Goal: Information Seeking & Learning: Check status

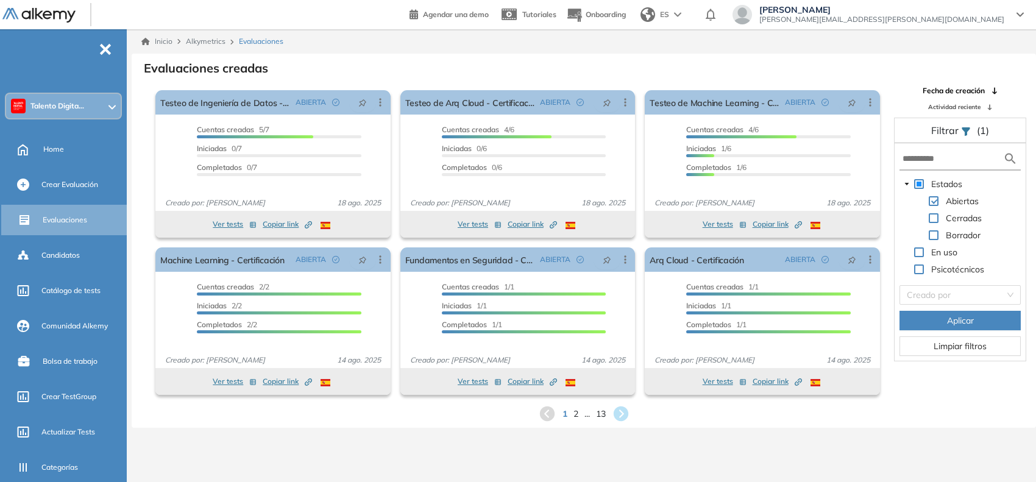
click at [87, 101] on div "Talento Digita..." at bounding box center [63, 106] width 115 height 24
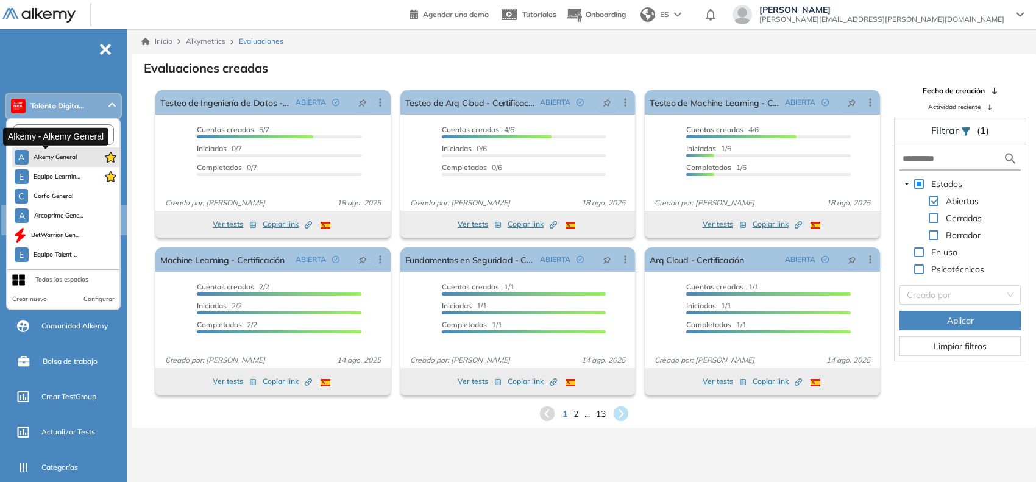
click at [50, 152] on span "Alkemy General" at bounding box center [56, 157] width 44 height 10
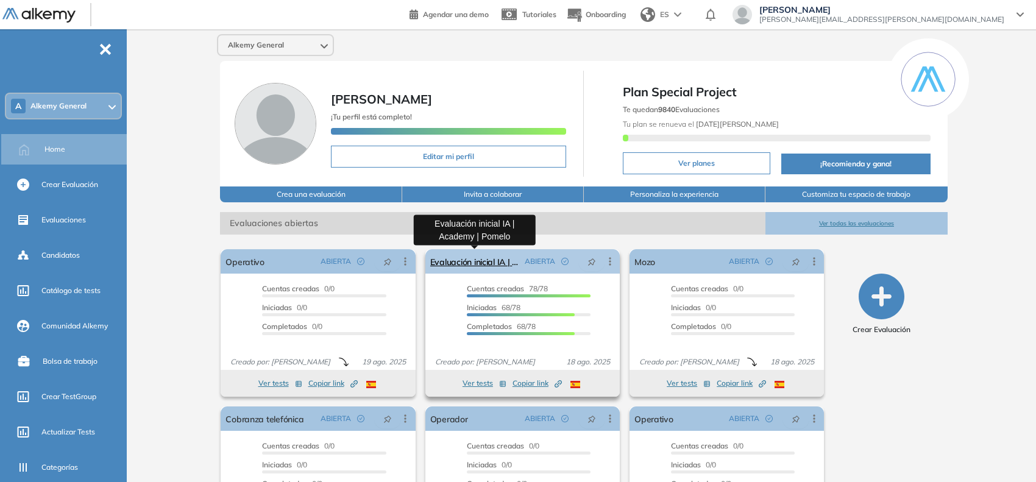
click at [476, 260] on link "Evaluación inicial IA | Academy | Pomelo" at bounding box center [475, 261] width 90 height 24
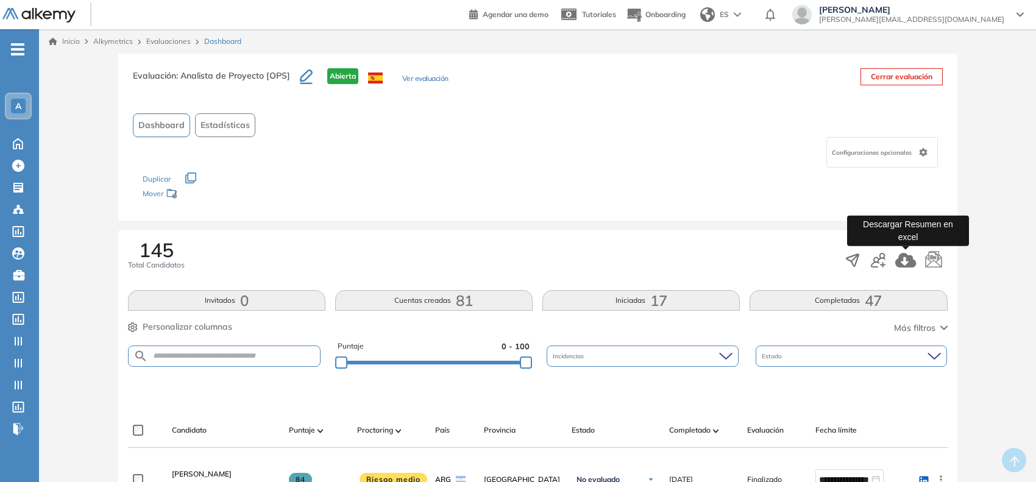
click at [905, 257] on icon "button" at bounding box center [905, 260] width 21 height 15
click at [177, 43] on link "Evaluaciones" at bounding box center [168, 41] width 44 height 9
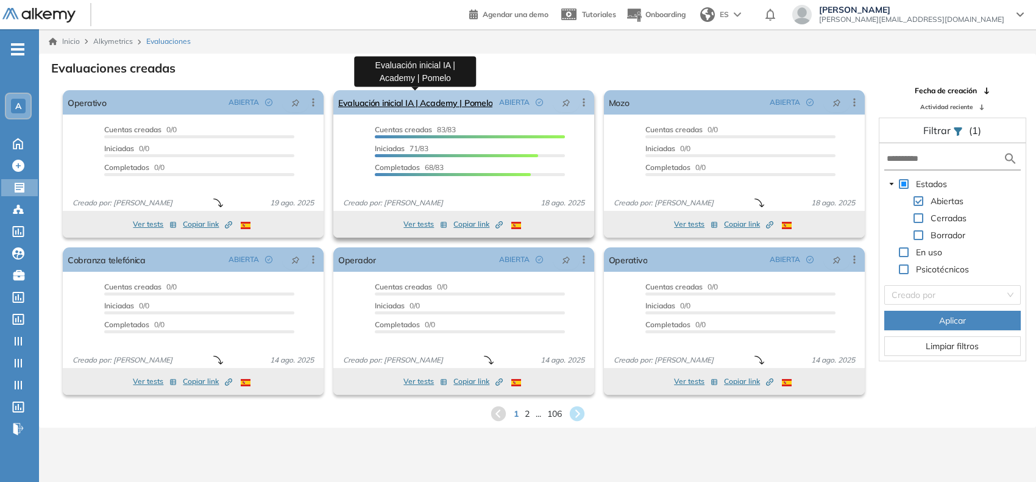
click at [391, 96] on link "Evaluación inicial IA | Academy | Pomelo" at bounding box center [415, 102] width 154 height 24
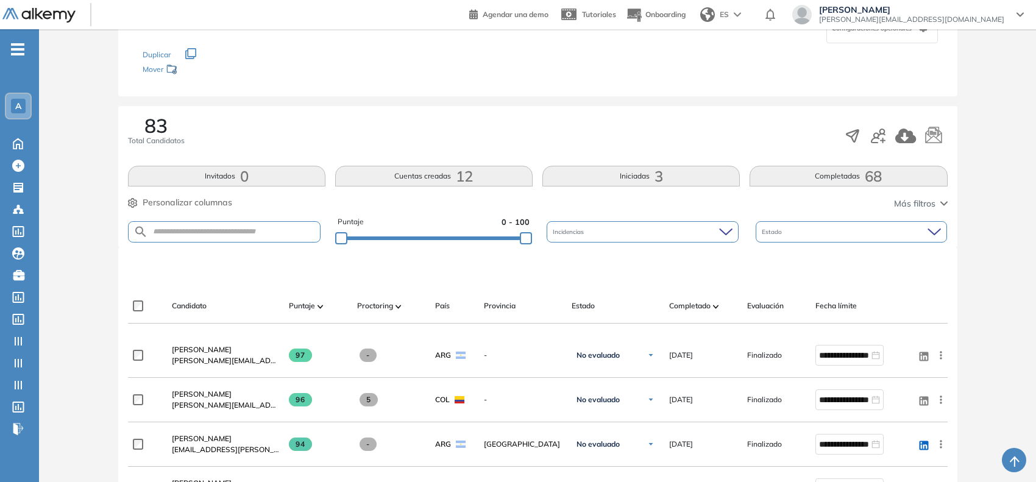
scroll to position [152, 0]
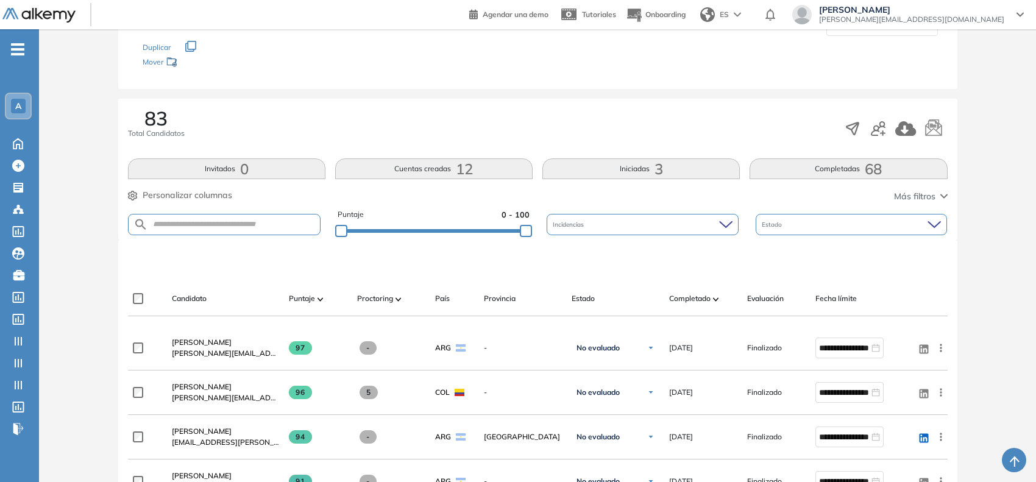
click at [591, 174] on button "Iniciadas 3" at bounding box center [640, 168] width 197 height 21
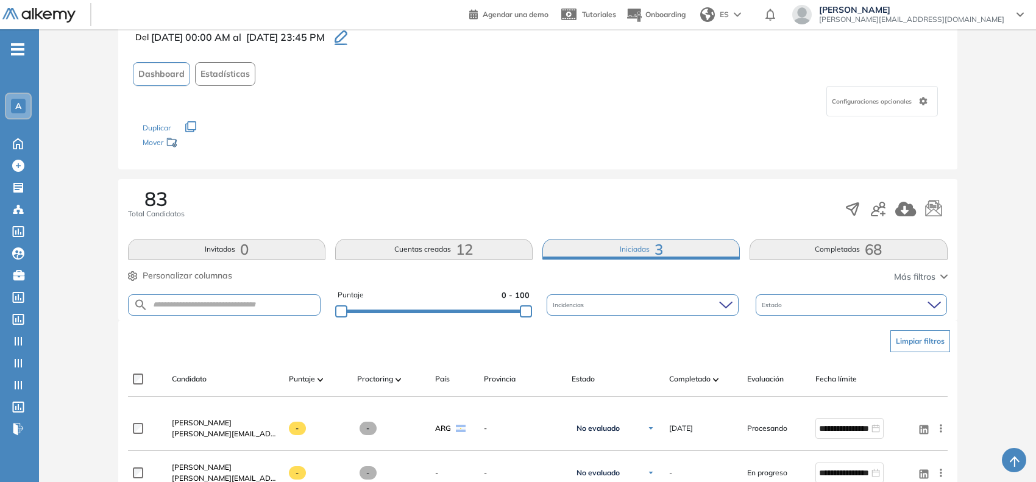
scroll to position [228, 0]
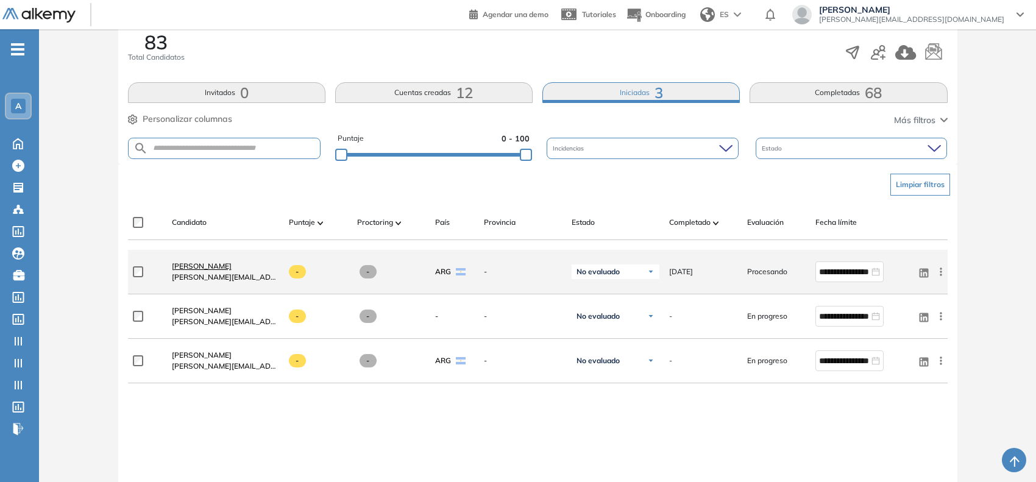
click at [209, 268] on span "Lucas Cappello" at bounding box center [202, 265] width 60 height 9
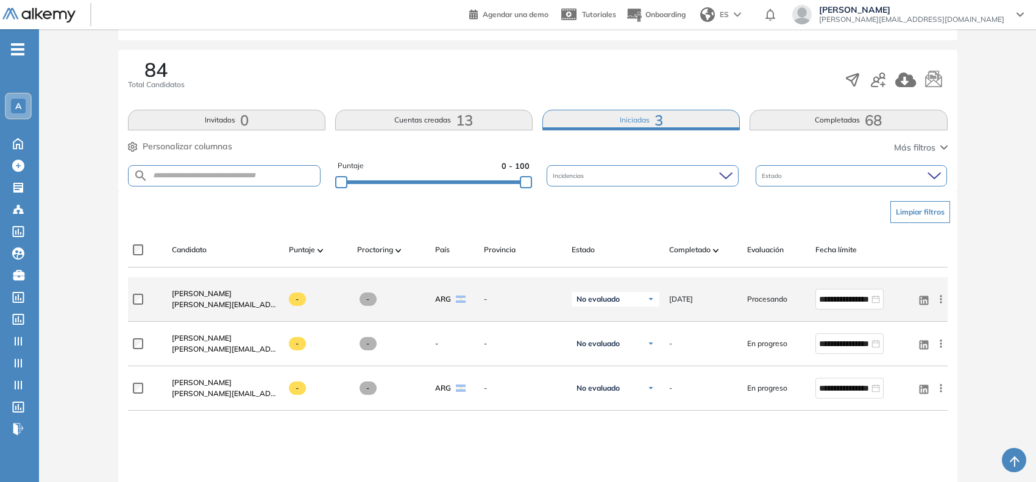
scroll to position [228, 0]
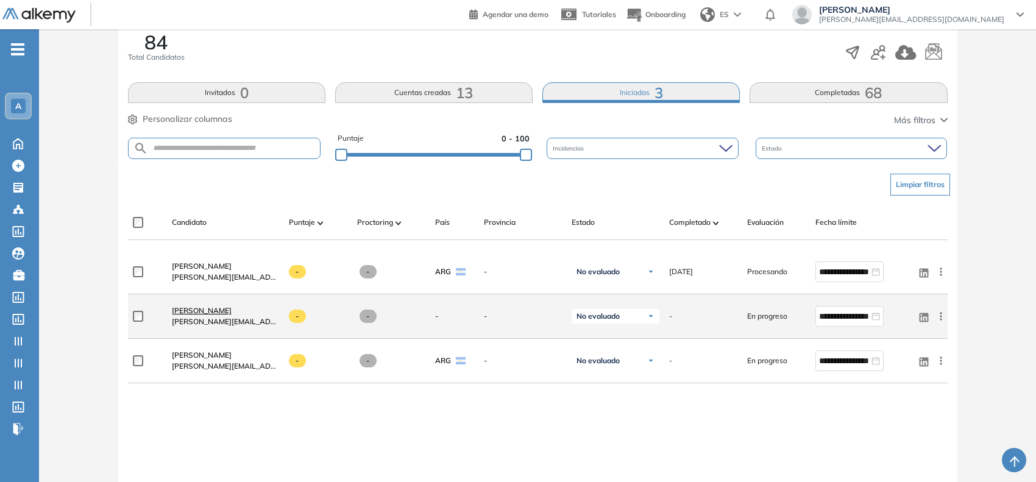
click at [213, 308] on span "Nicolas Fosco" at bounding box center [202, 310] width 60 height 9
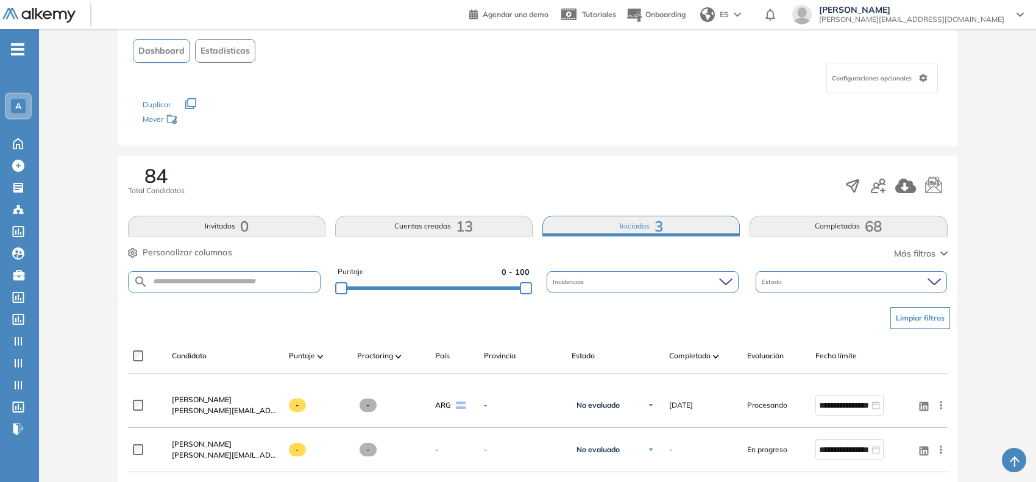
scroll to position [228, 0]
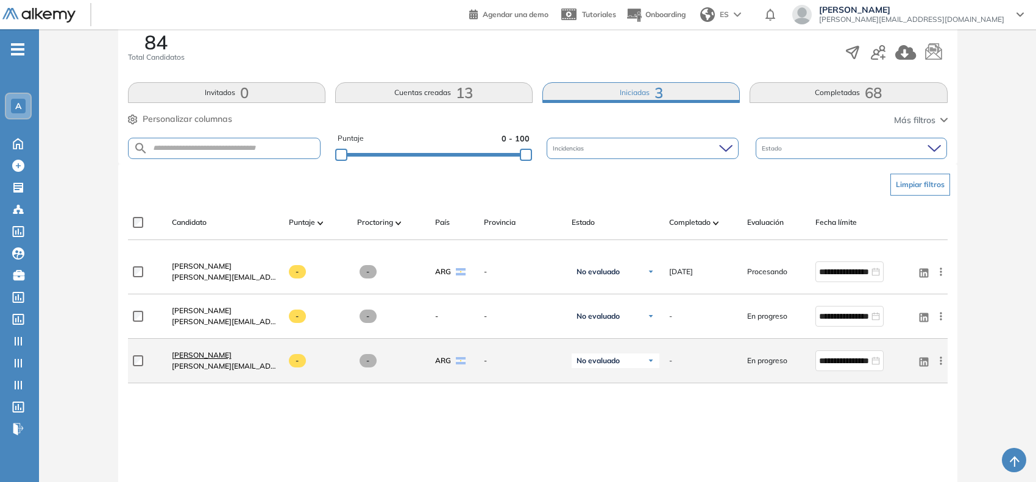
click at [189, 355] on span "Micaela Raiter" at bounding box center [202, 354] width 60 height 9
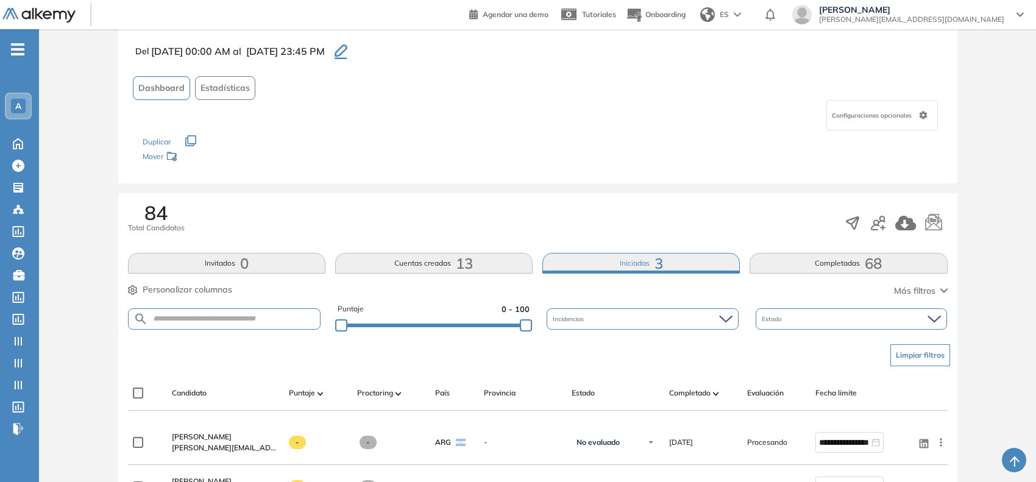
scroll to position [152, 0]
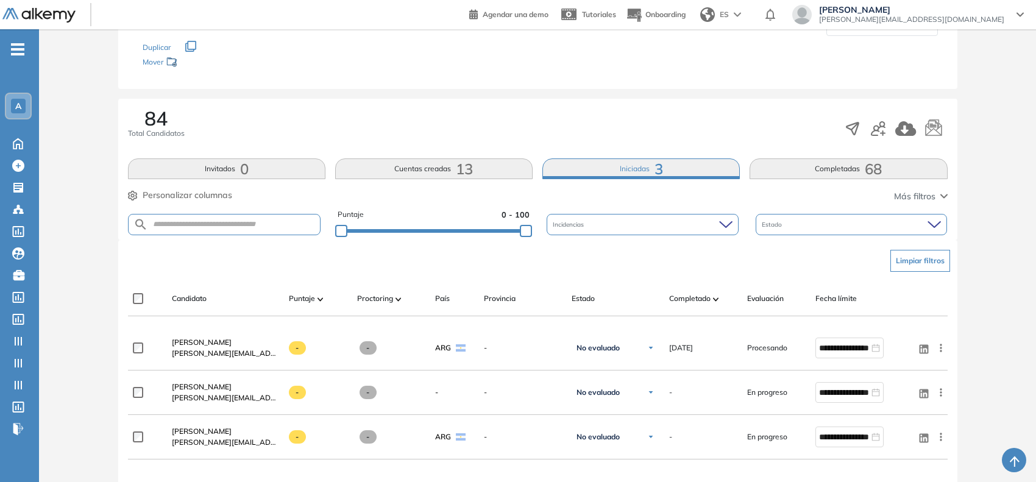
click at [397, 161] on button "Cuentas creadas 13" at bounding box center [433, 168] width 197 height 21
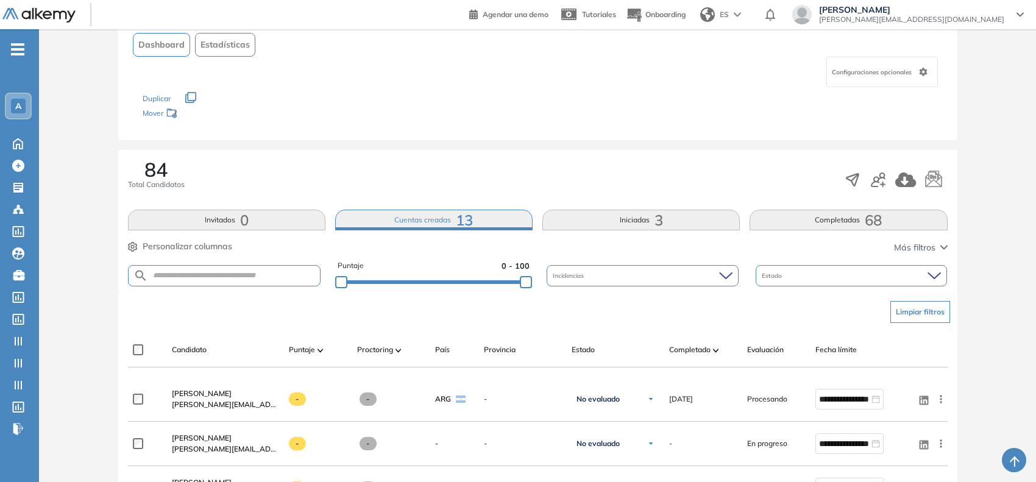
scroll to position [228, 0]
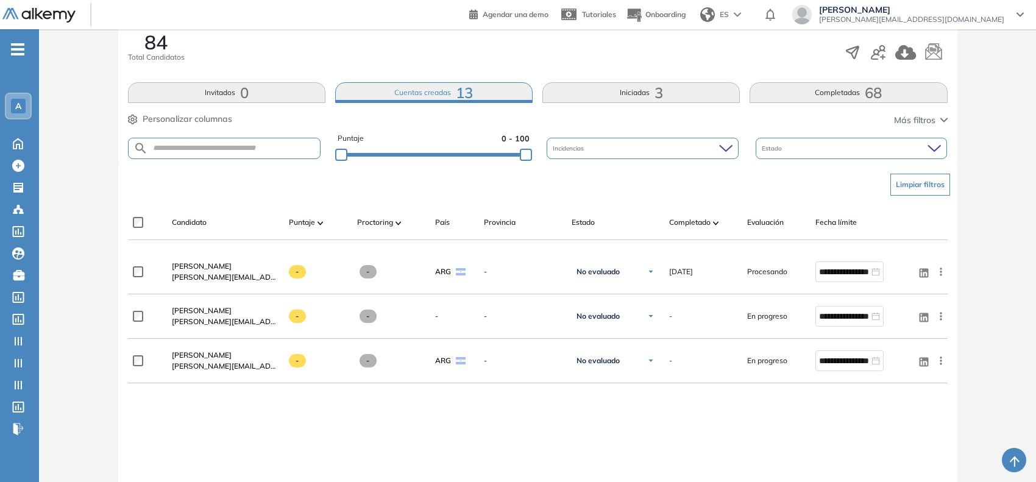
click at [443, 95] on button "Cuentas creadas 13" at bounding box center [433, 92] width 197 height 21
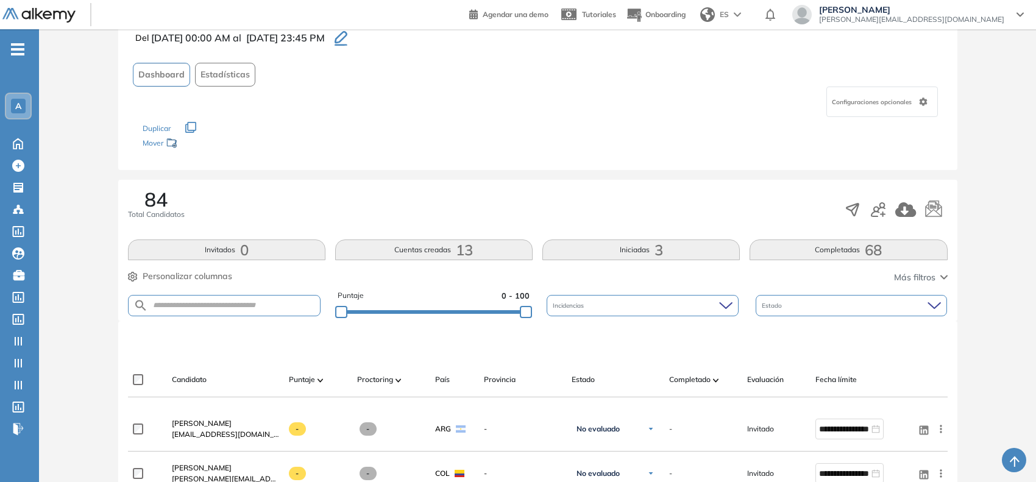
scroll to position [0, 0]
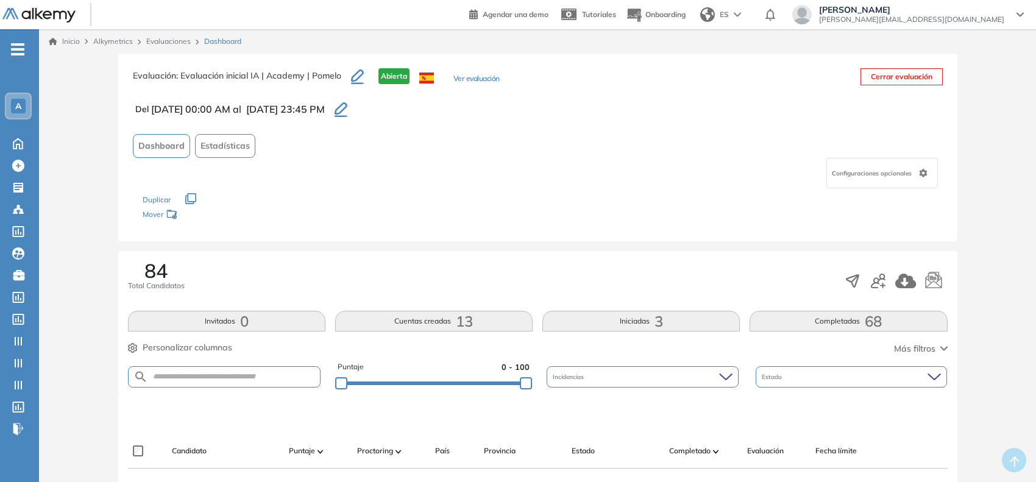
click at [811, 327] on button "Completadas 68" at bounding box center [847, 321] width 197 height 21
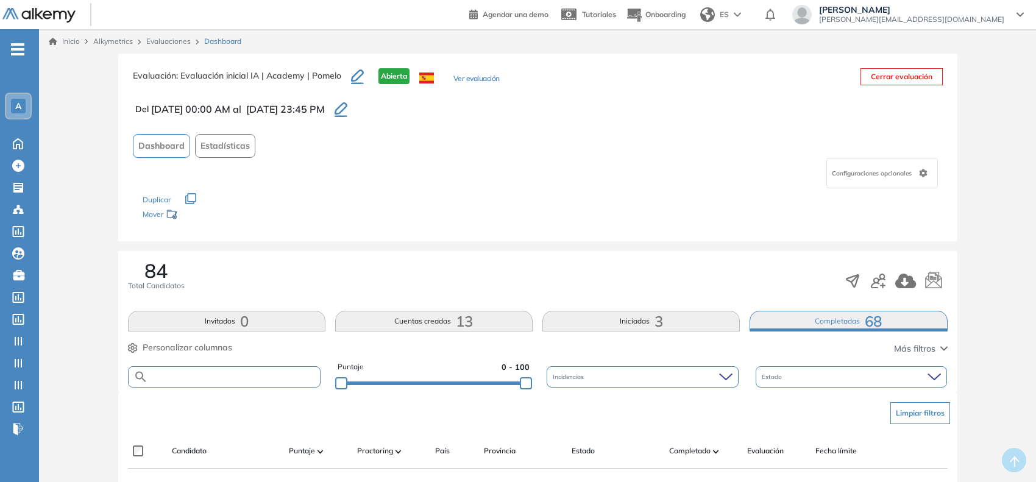
click at [238, 381] on input "text" at bounding box center [234, 376] width 172 height 9
type input "*********"
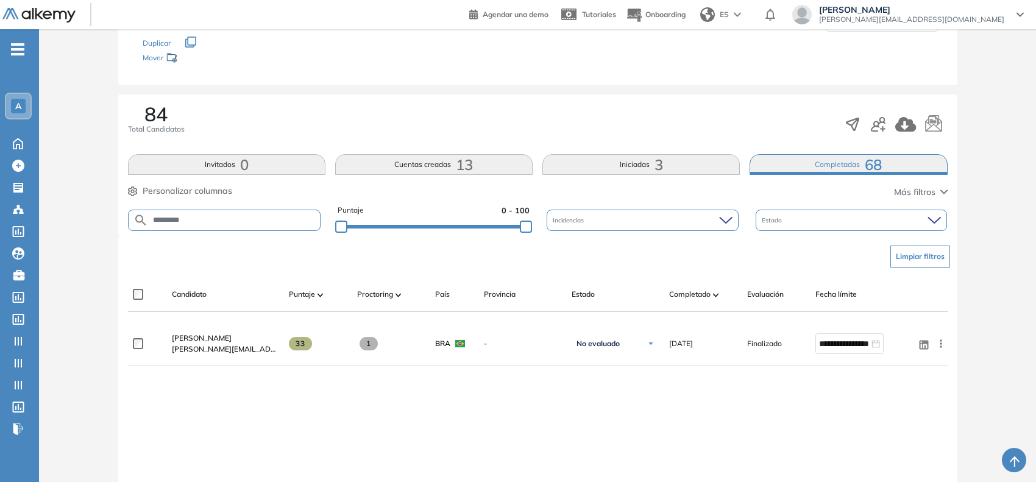
scroll to position [158, 0]
click at [381, 163] on button "Cuentas creadas 13" at bounding box center [433, 162] width 197 height 21
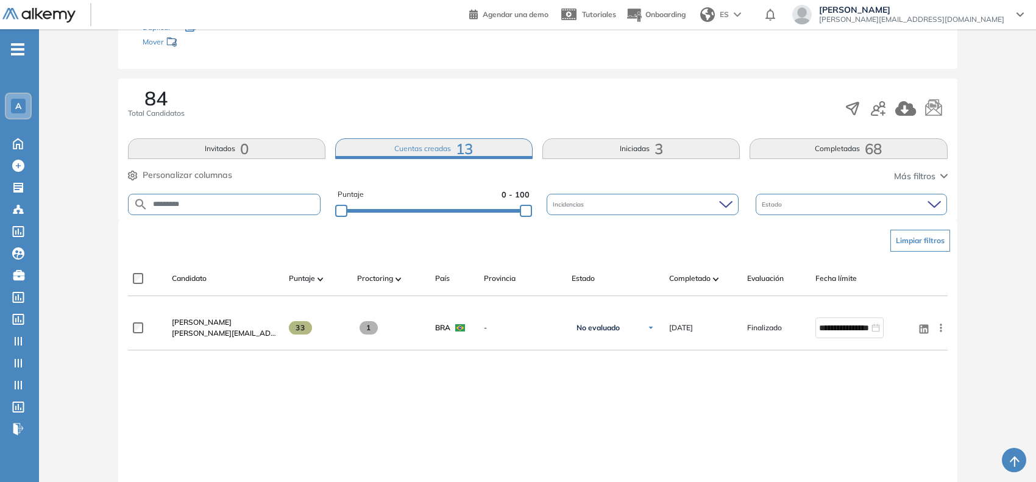
scroll to position [174, 0]
click at [552, 144] on button "Iniciadas 3" at bounding box center [640, 146] width 197 height 21
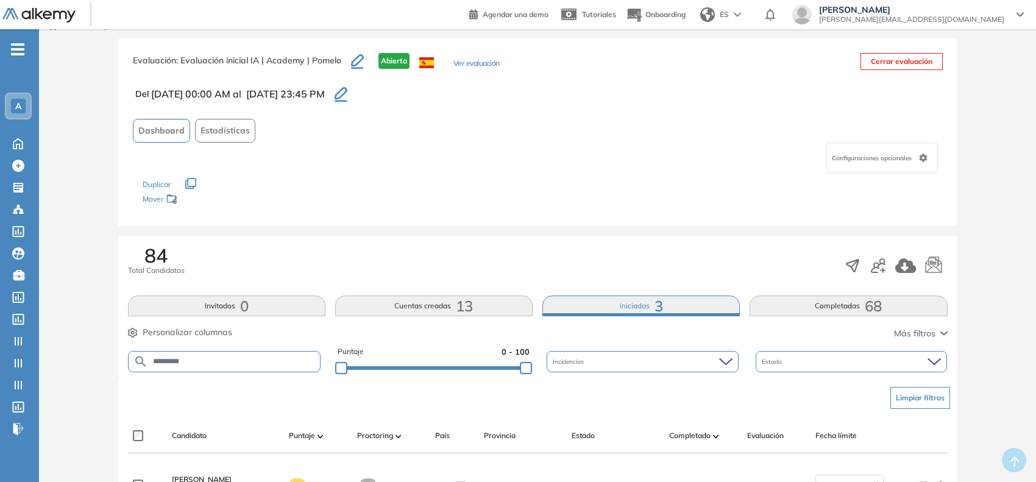
scroll to position [0, 0]
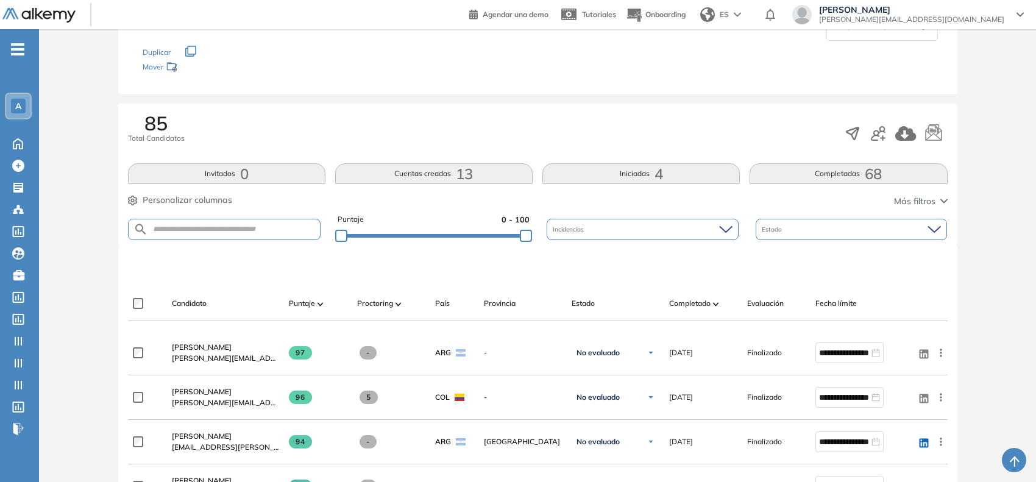
scroll to position [148, 0]
click at [230, 226] on input "text" at bounding box center [234, 228] width 172 height 9
type input "*********"
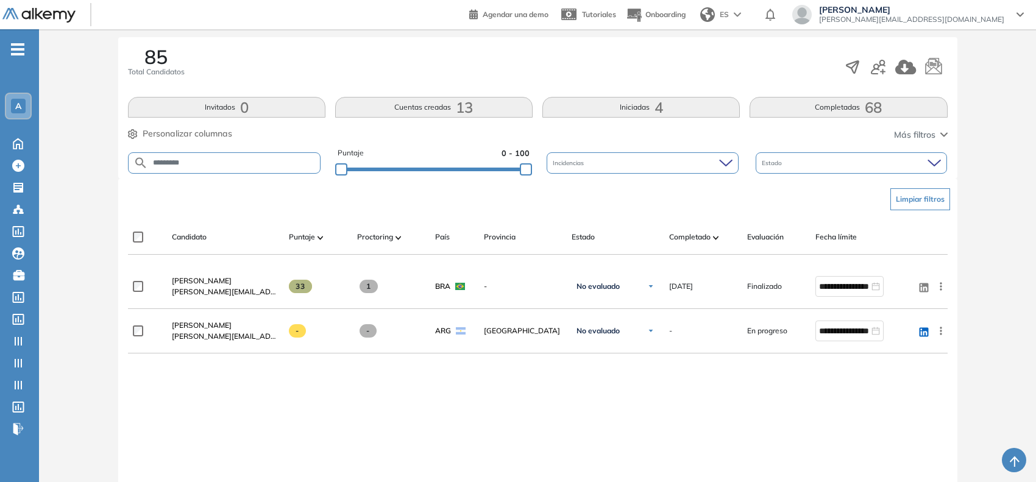
scroll to position [214, 0]
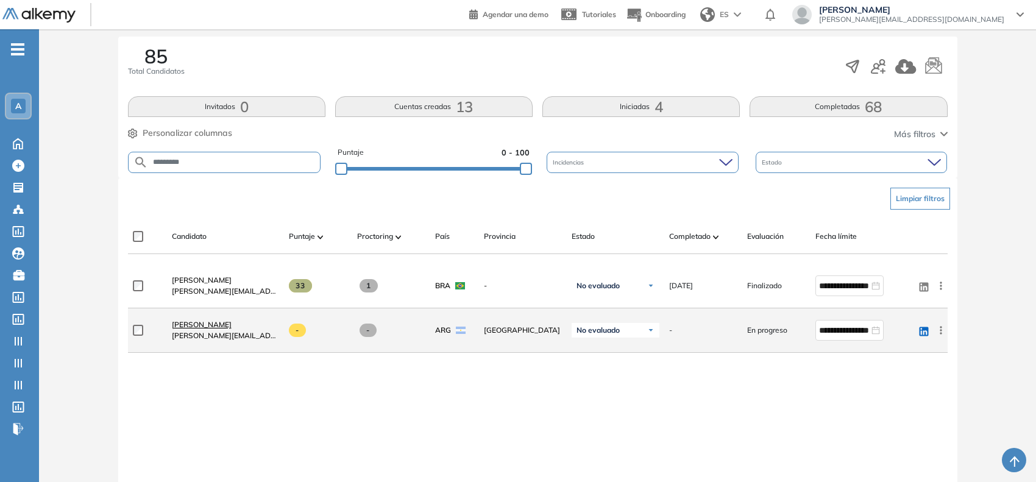
click at [218, 325] on span "Valentina Rodríguez" at bounding box center [202, 324] width 60 height 9
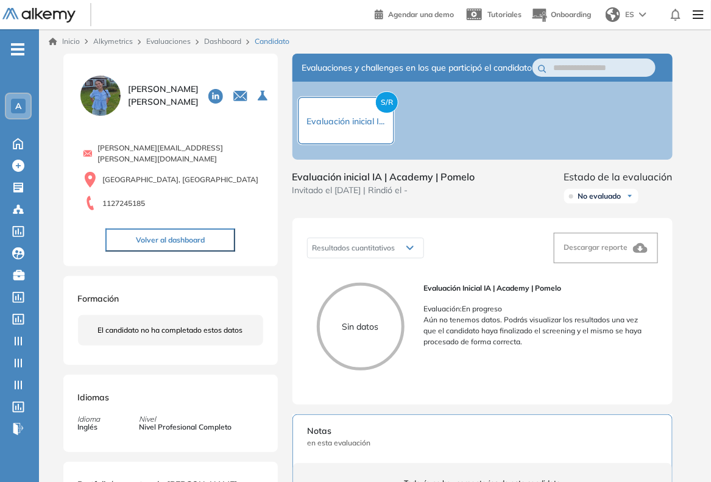
click at [224, 40] on link "Dashboard" at bounding box center [222, 41] width 37 height 9
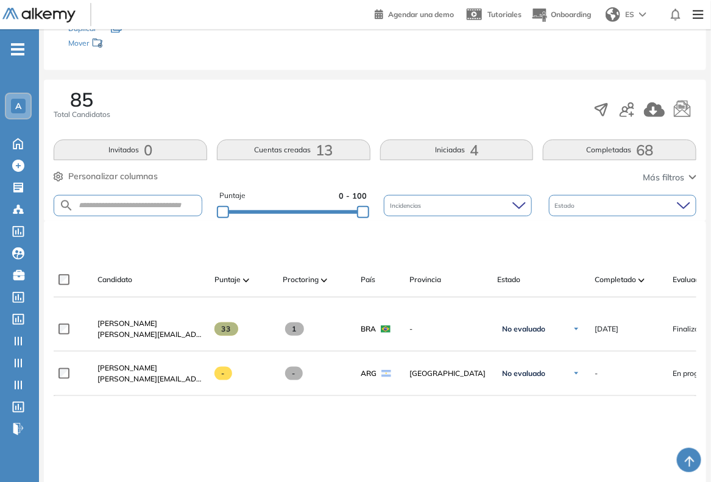
scroll to position [228, 0]
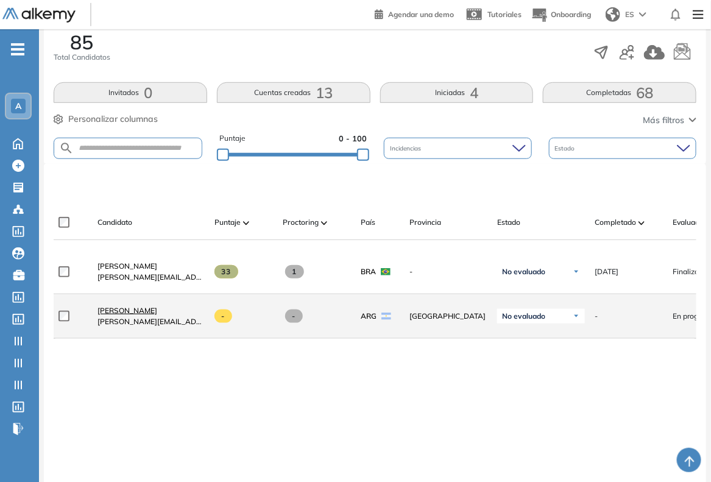
click at [153, 314] on span "Valentina Rodríguez" at bounding box center [127, 310] width 60 height 9
